Goal: Communication & Community: Answer question/provide support

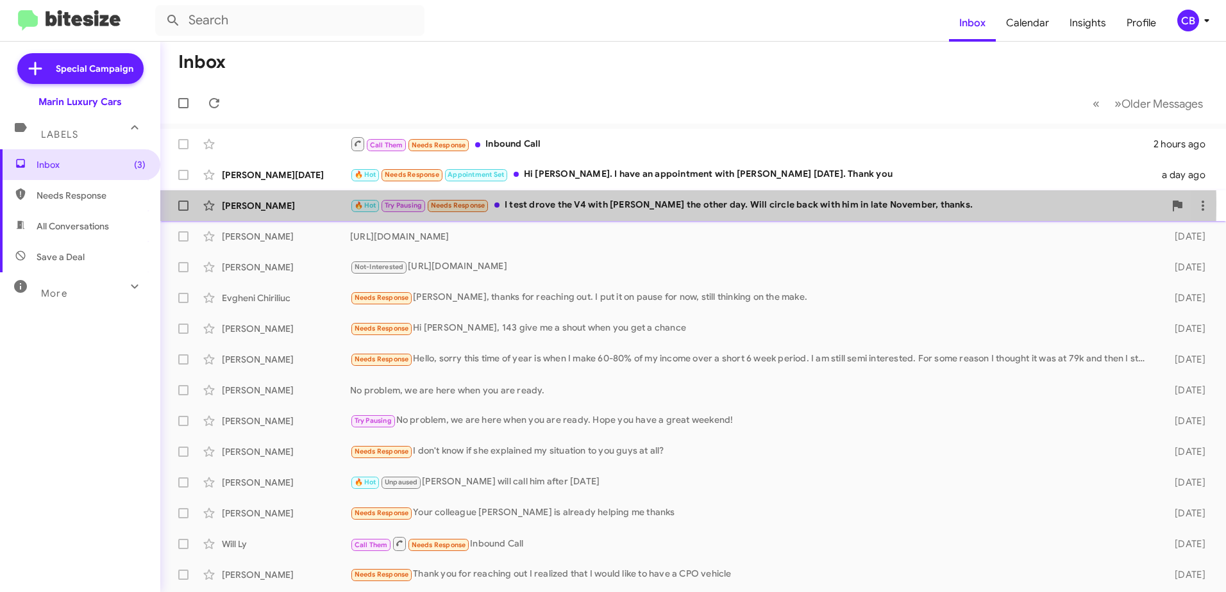
click at [552, 205] on div "🔥 Hot Try Pausing Needs Response I test drove the V4 with [PERSON_NAME] the oth…" at bounding box center [757, 205] width 814 height 15
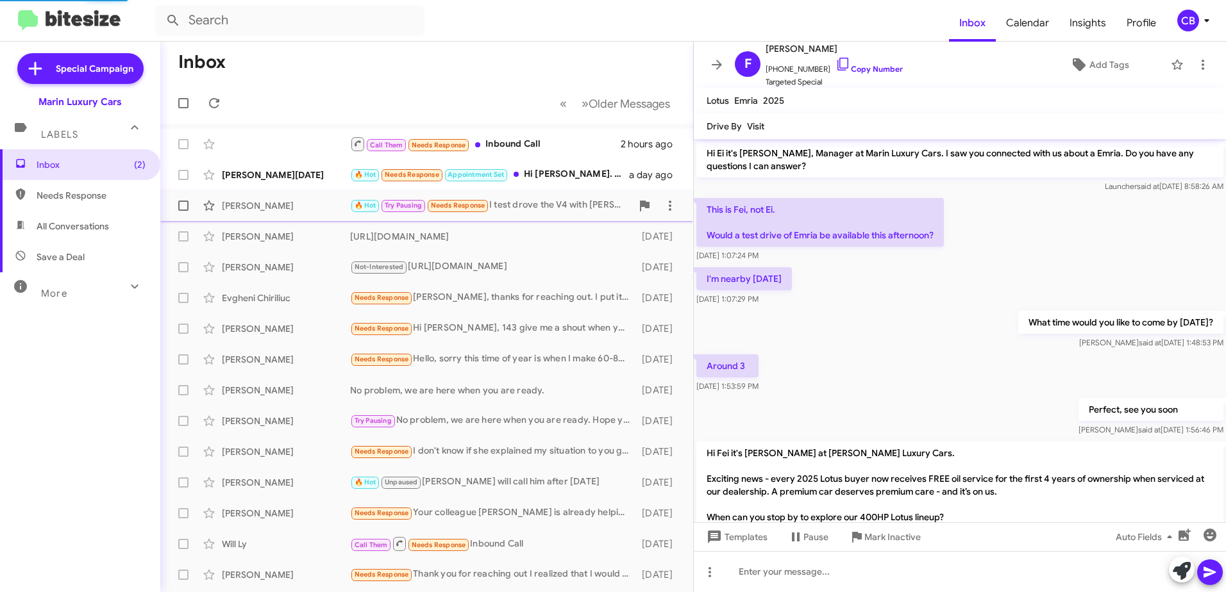
scroll to position [94, 0]
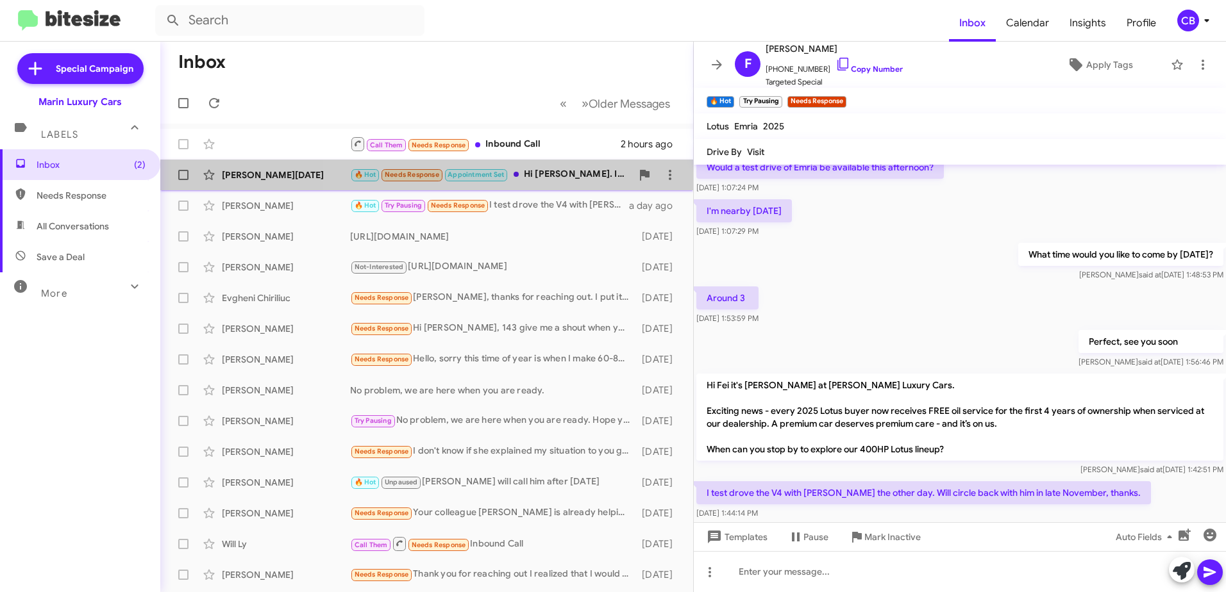
click at [530, 170] on div "🔥 Hot Needs Response Appointment Set Hi [PERSON_NAME]. I have an appointment wi…" at bounding box center [490, 174] width 281 height 15
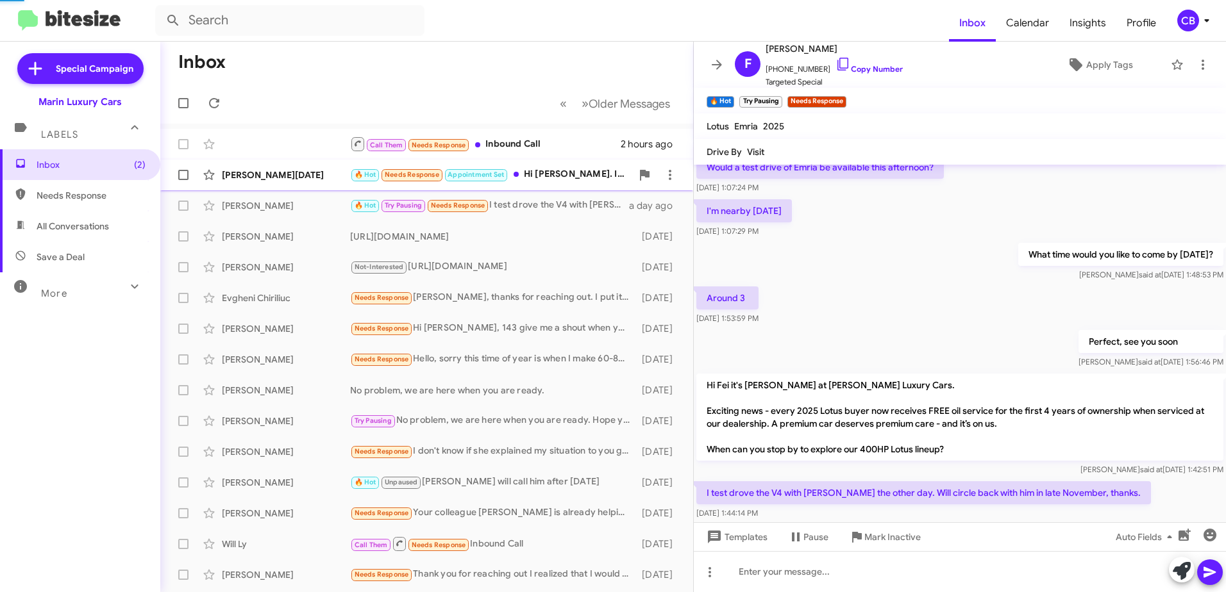
scroll to position [83, 0]
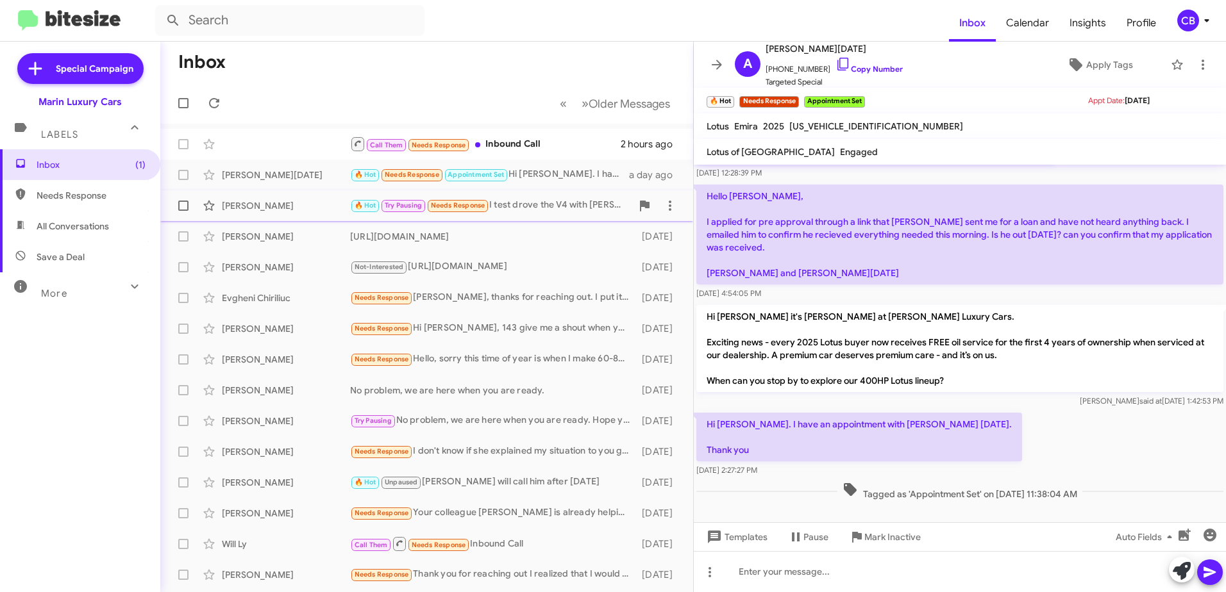
click at [540, 211] on div "🔥 Hot Try Pausing Needs Response I test drove the V4 with [PERSON_NAME] the oth…" at bounding box center [490, 205] width 281 height 15
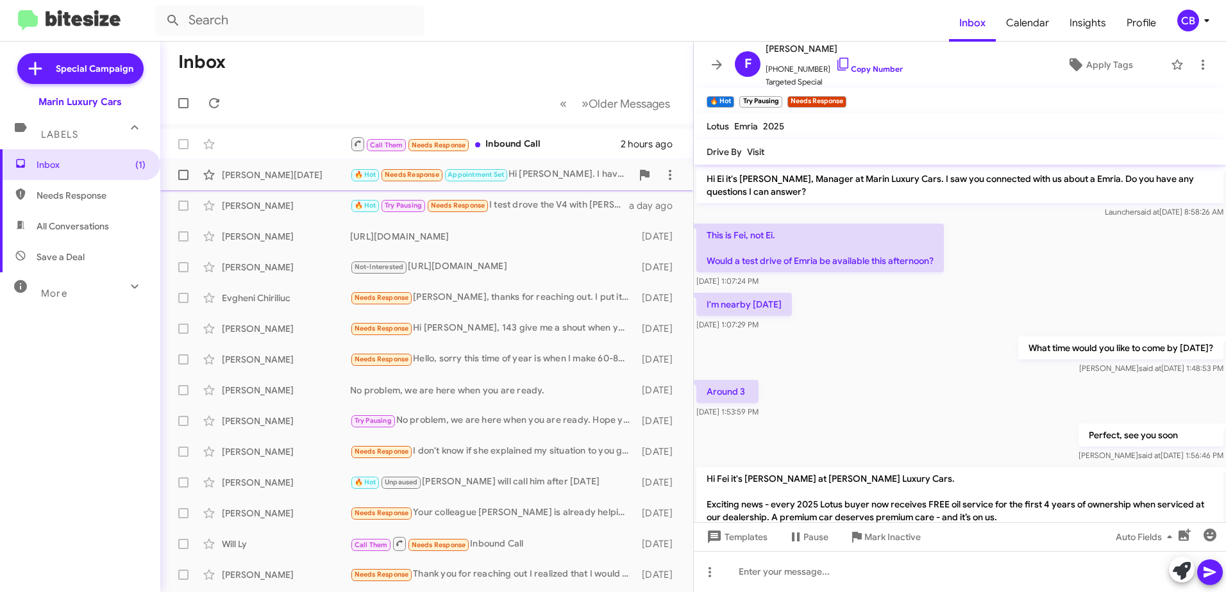
click at [551, 179] on div "🔥 Hot Needs Response Appointment Set Hi [PERSON_NAME]. I have an appointment wi…" at bounding box center [490, 174] width 281 height 15
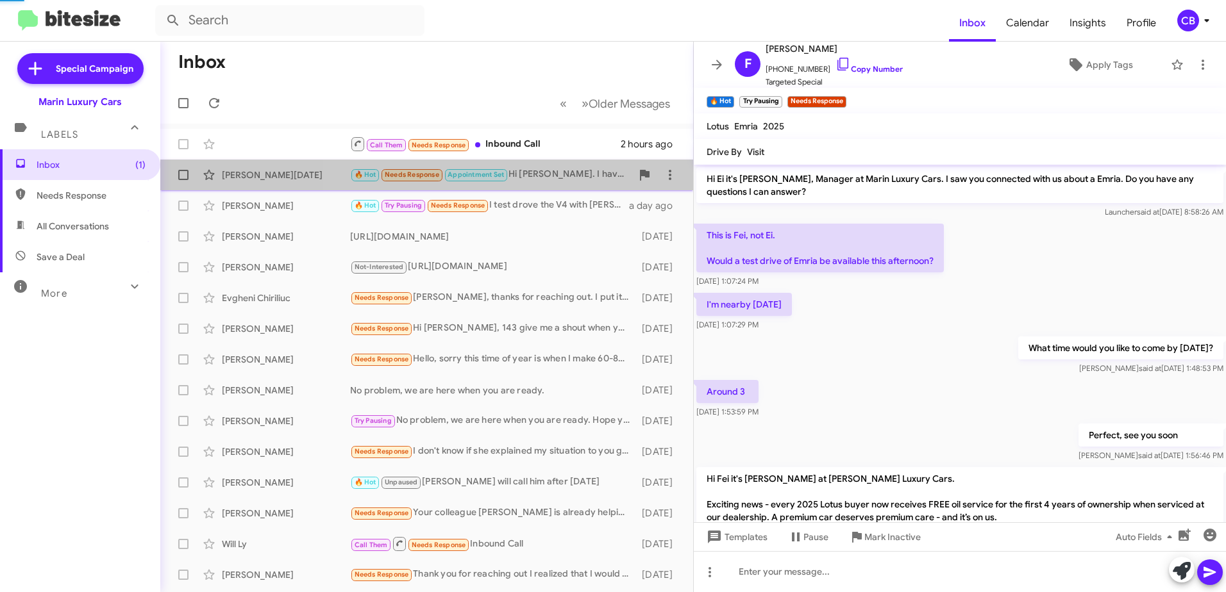
scroll to position [83, 0]
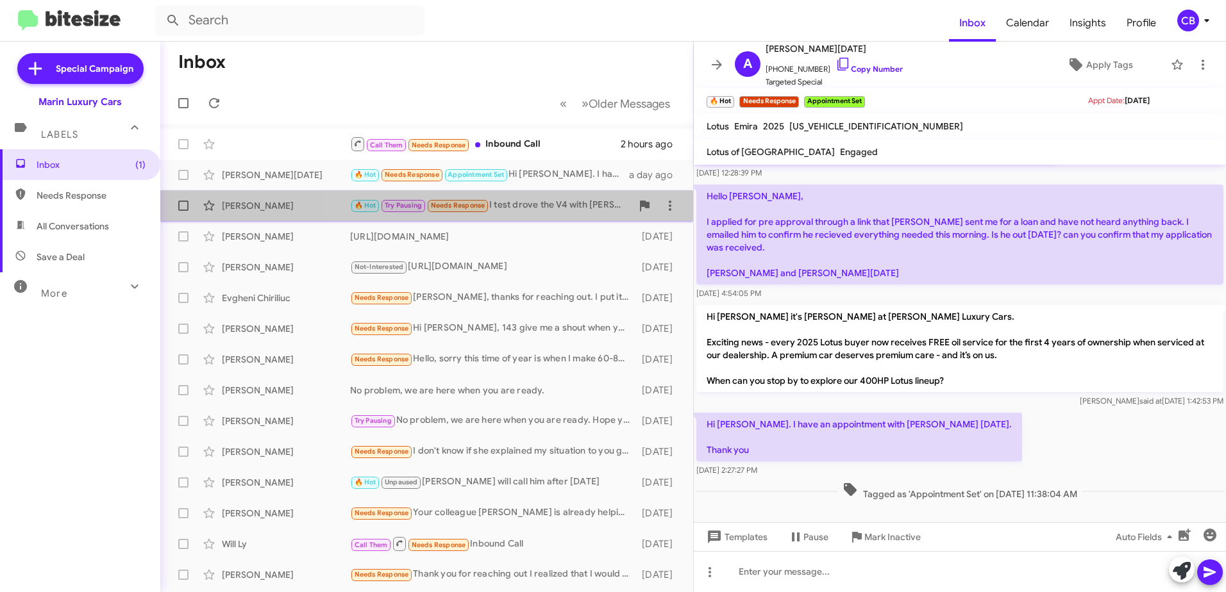
click at [544, 207] on div "🔥 Hot Try Pausing Needs Response I test drove the V4 with [PERSON_NAME] the oth…" at bounding box center [490, 205] width 281 height 15
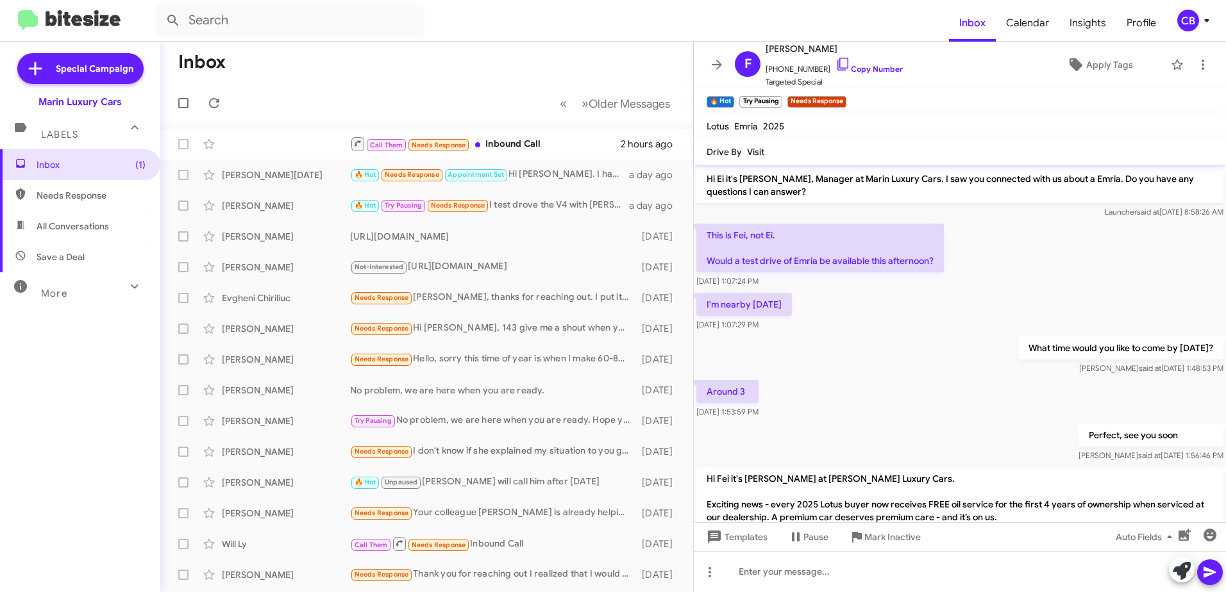
scroll to position [119, 0]
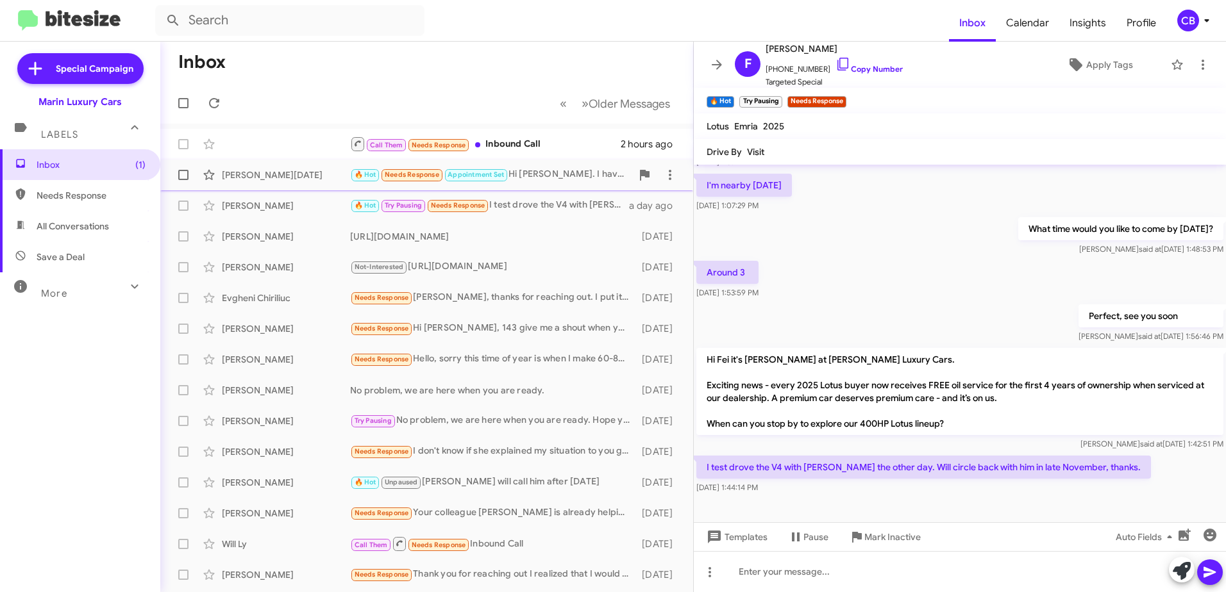
click at [548, 174] on div "🔥 Hot Needs Response Appointment Set Hi [PERSON_NAME]. I have an appointment wi…" at bounding box center [490, 174] width 281 height 15
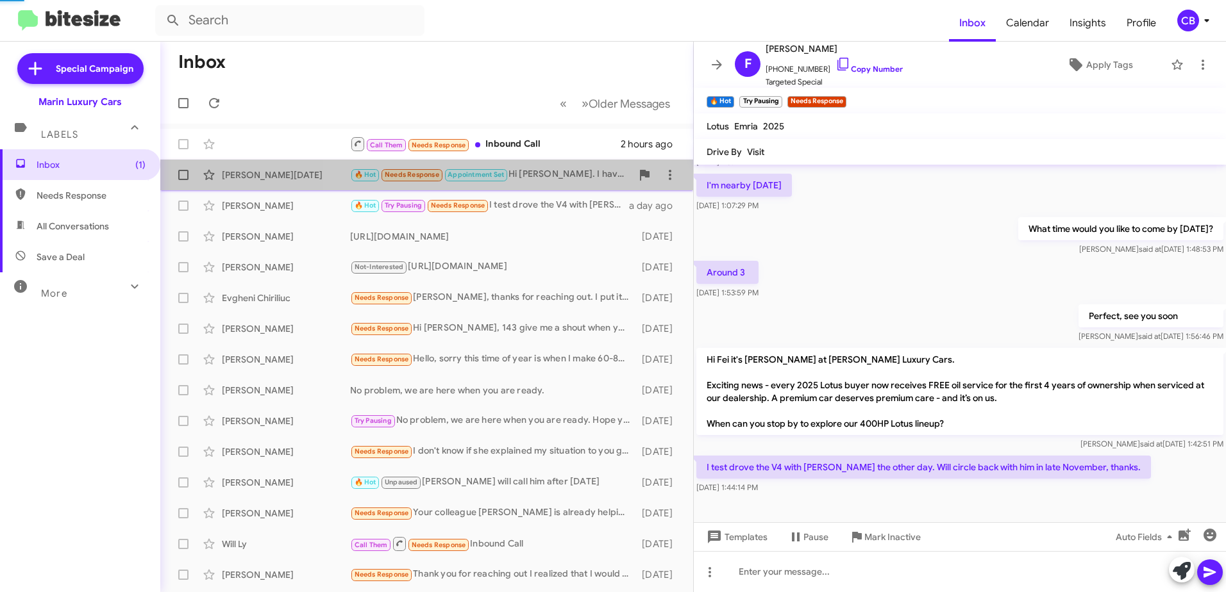
scroll to position [83, 0]
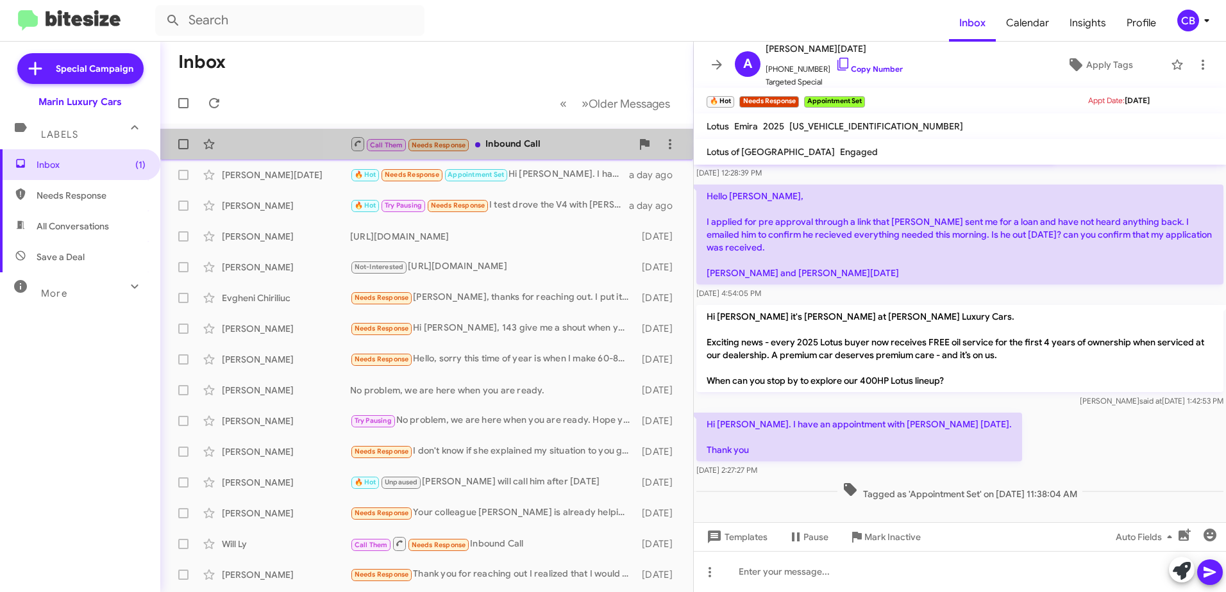
click at [510, 149] on div "Call Them Needs Response Inbound Call" at bounding box center [490, 144] width 281 height 16
